Goal: Information Seeking & Learning: Learn about a topic

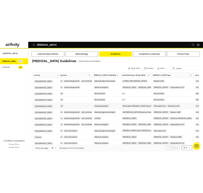
scroll to position [0, 217]
